Goal: Task Accomplishment & Management: Complete application form

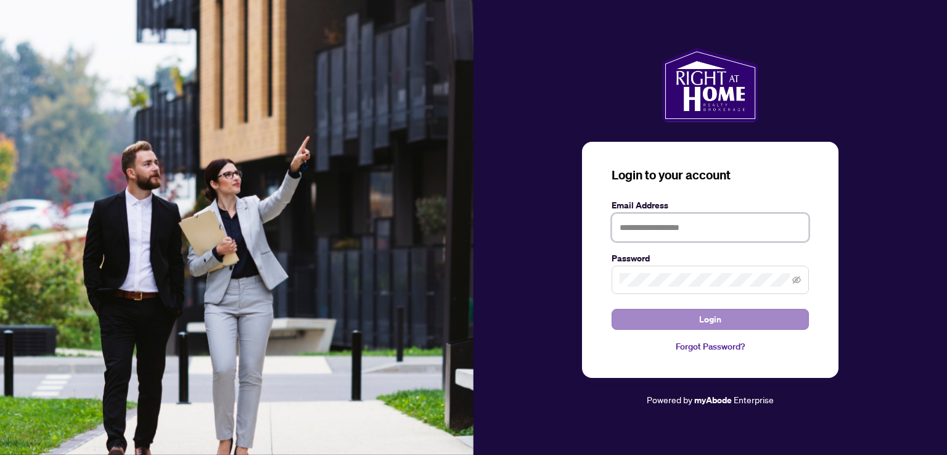
type input "**********"
click at [714, 320] on span "Login" at bounding box center [710, 319] width 22 height 20
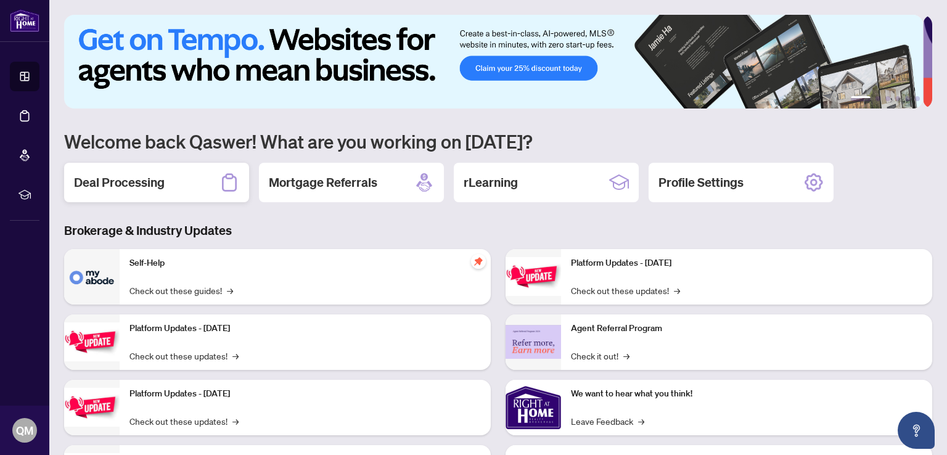
click at [86, 178] on h2 "Deal Processing" at bounding box center [119, 182] width 91 height 17
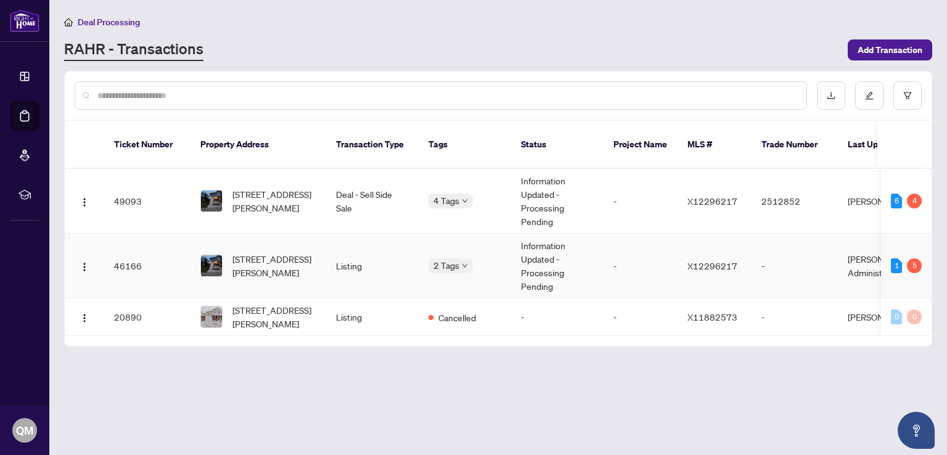
click at [131, 247] on td "46166" at bounding box center [147, 266] width 86 height 65
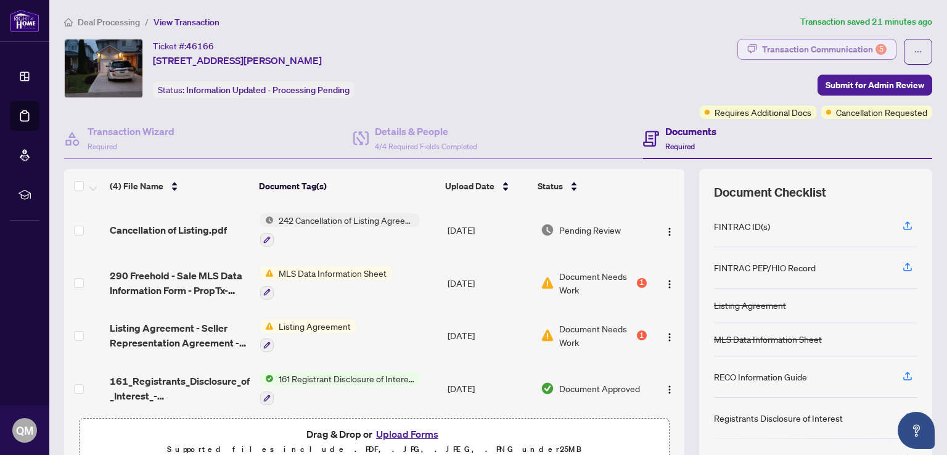
click at [818, 47] on div "Transaction Communication 5" at bounding box center [824, 49] width 124 height 20
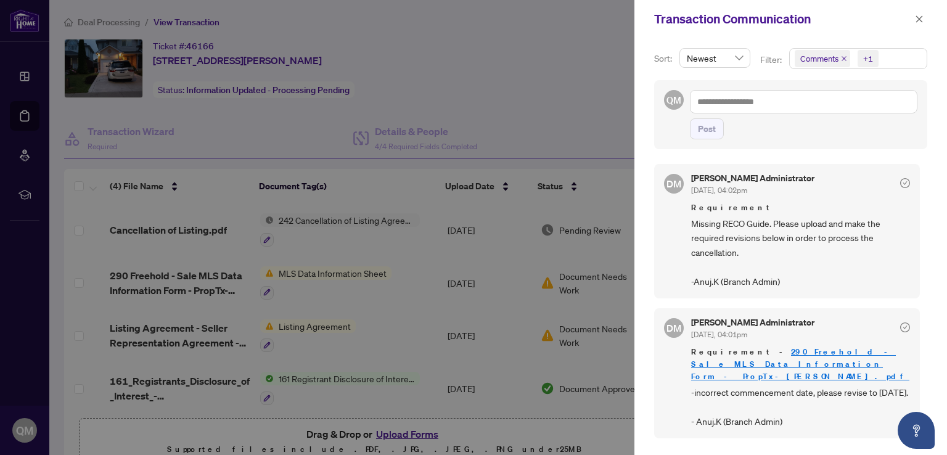
click at [491, 57] on div at bounding box center [473, 227] width 947 height 455
click at [914, 20] on button "button" at bounding box center [919, 19] width 16 height 15
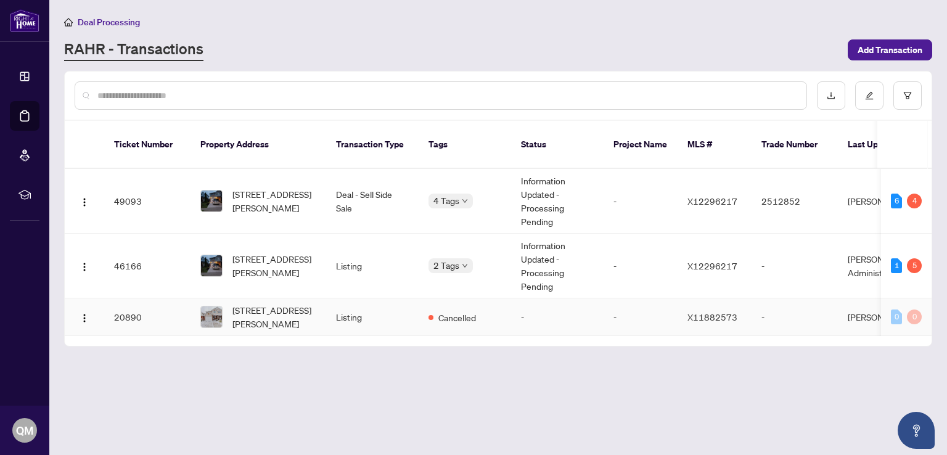
click at [277, 304] on span "[STREET_ADDRESS][PERSON_NAME]" at bounding box center [274, 316] width 84 height 27
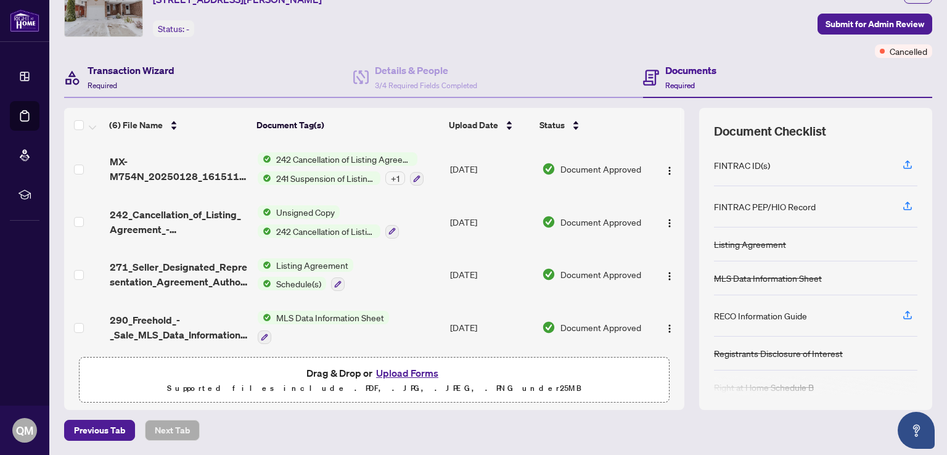
click at [101, 70] on h4 "Transaction Wizard" at bounding box center [131, 70] width 87 height 15
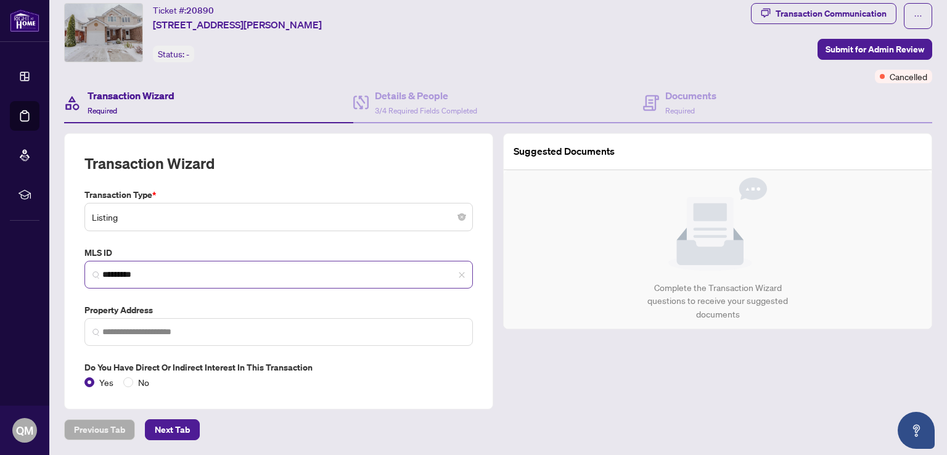
type input "**********"
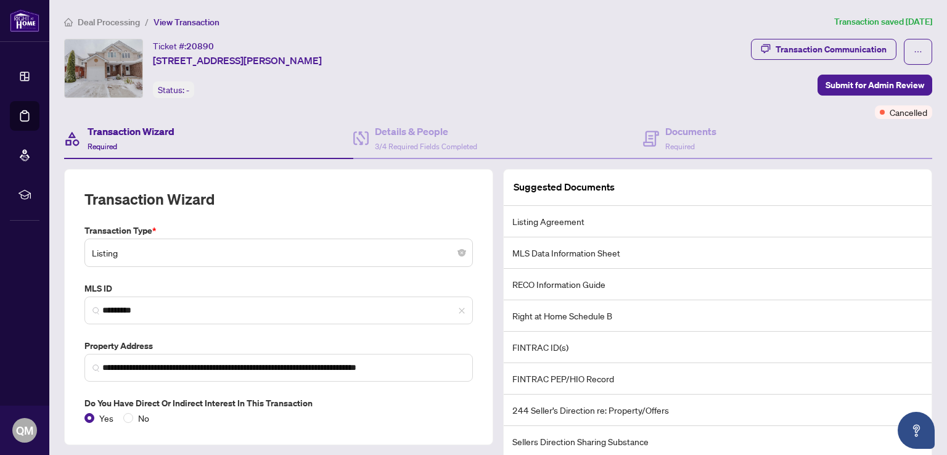
click at [97, 22] on span "Deal Processing" at bounding box center [109, 22] width 62 height 11
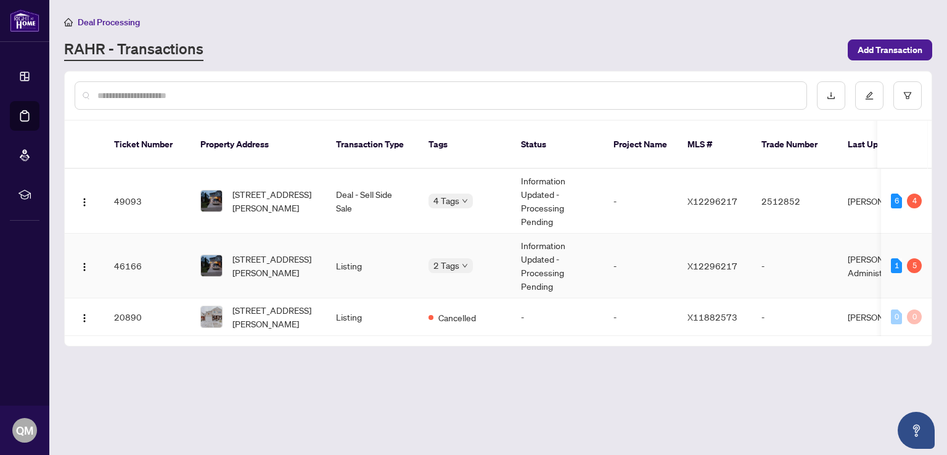
click at [125, 247] on td "46166" at bounding box center [147, 266] width 86 height 65
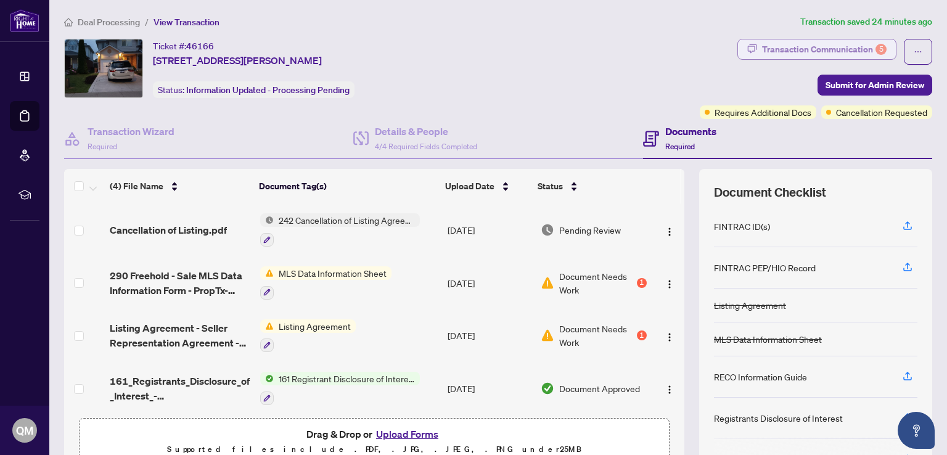
click at [805, 52] on div "Transaction Communication 5" at bounding box center [824, 49] width 124 height 20
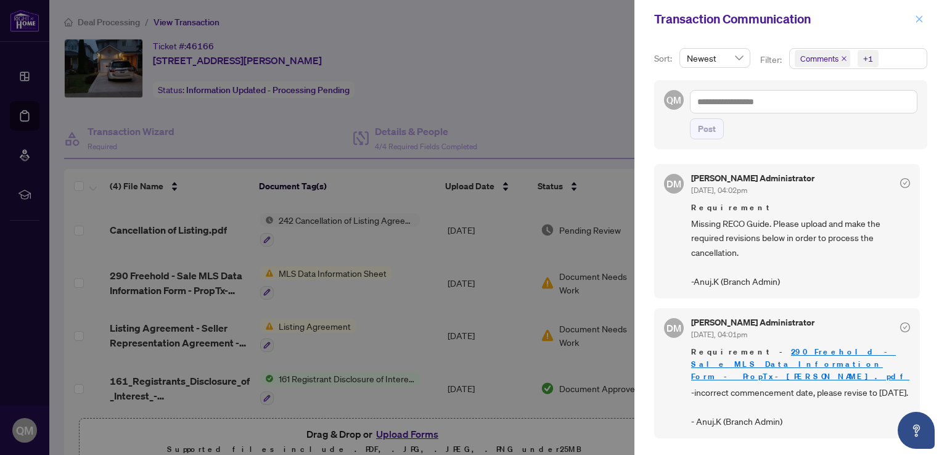
click at [918, 20] on icon "close" at bounding box center [919, 18] width 7 height 7
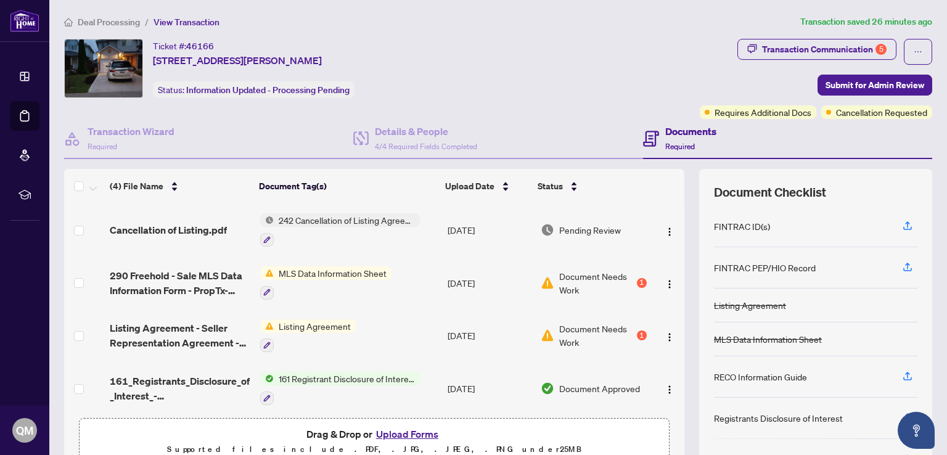
click at [389, 432] on button "Upload Forms" at bounding box center [407, 434] width 70 height 16
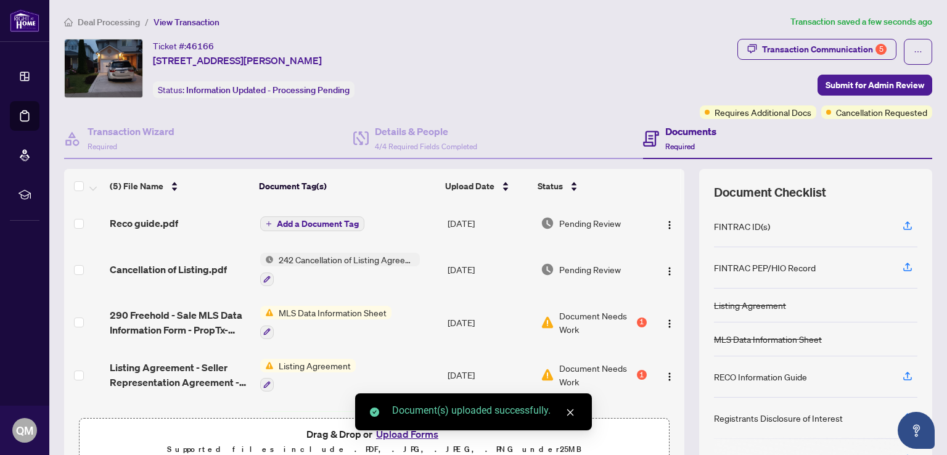
click at [320, 222] on span "Add a Document Tag" at bounding box center [318, 223] width 82 height 9
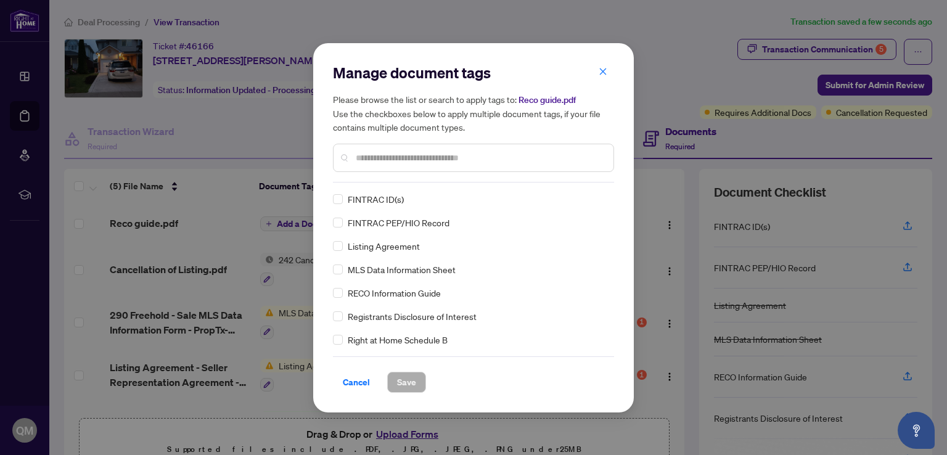
click at [392, 160] on input "text" at bounding box center [480, 158] width 248 height 14
type input "****"
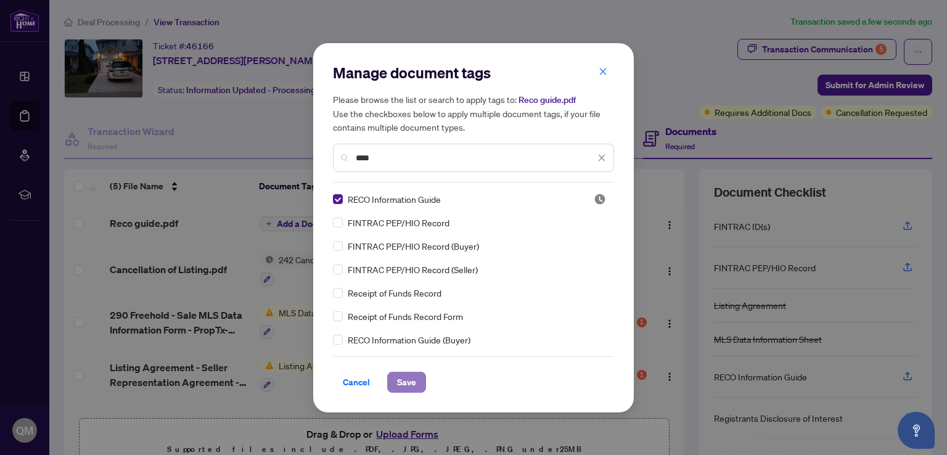
click at [389, 377] on button "Save" at bounding box center [406, 382] width 39 height 21
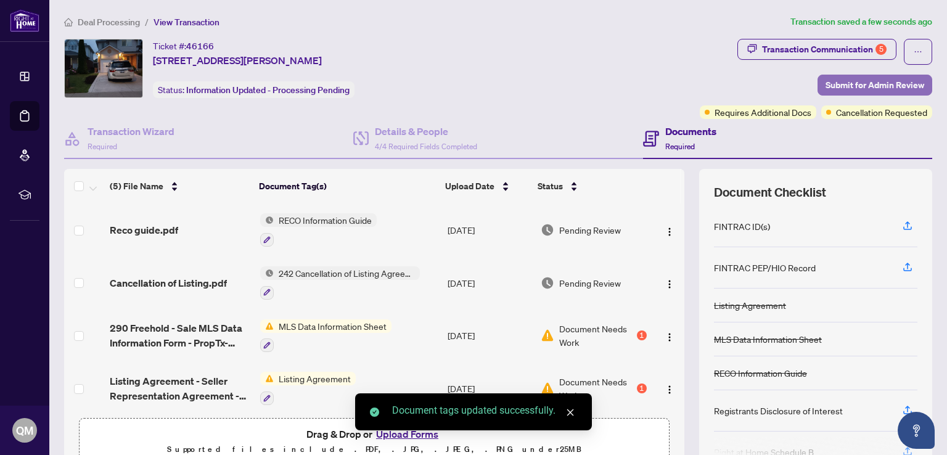
click at [849, 83] on span "Submit for Admin Review" at bounding box center [874, 85] width 99 height 20
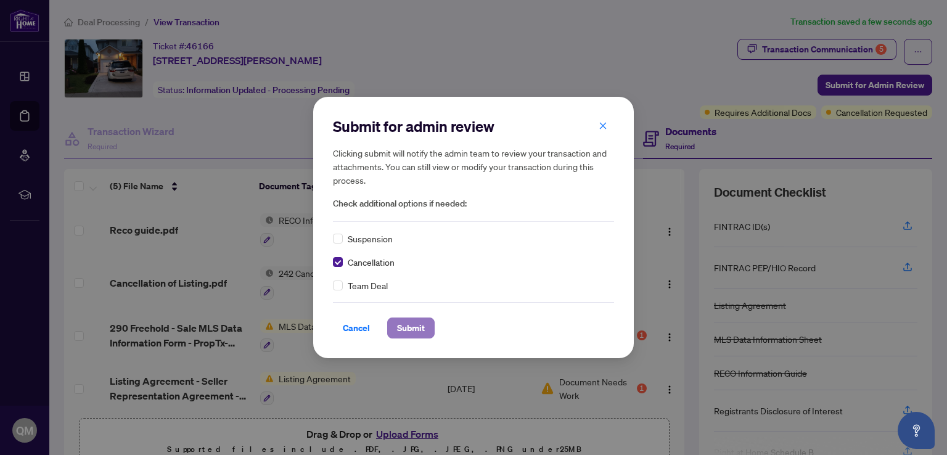
click at [397, 328] on span "Submit" at bounding box center [411, 328] width 28 height 20
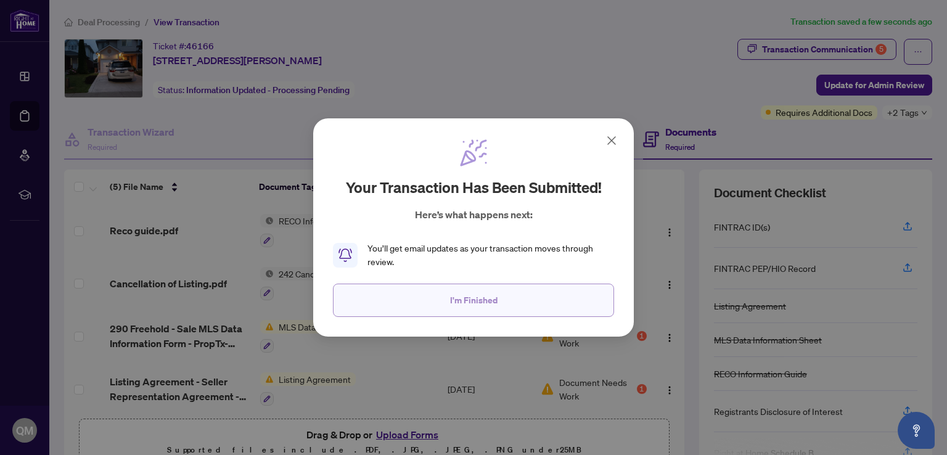
click at [466, 300] on span "I'm Finished" at bounding box center [473, 300] width 47 height 20
